Goal: Find specific page/section: Find specific page/section

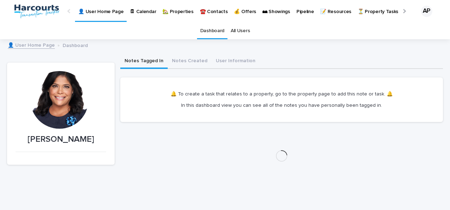
click at [180, 14] on p "🏡 Properties" at bounding box center [177, 7] width 31 height 15
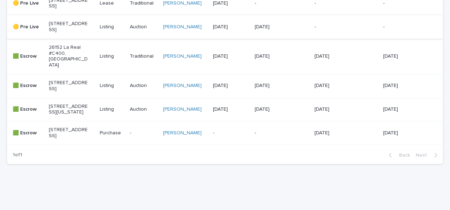
scroll to position [389, 0]
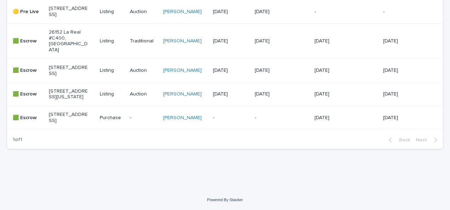
click at [67, 70] on p "[STREET_ADDRESS]" at bounding box center [68, 71] width 39 height 12
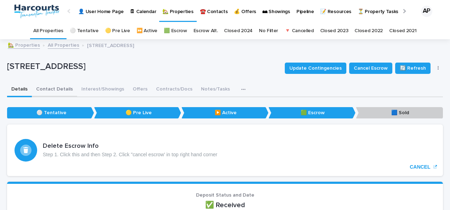
click at [57, 87] on button "Contact Details" at bounding box center [54, 89] width 45 height 15
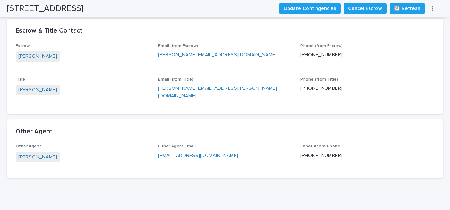
scroll to position [279, 0]
